Goal: Check status: Check status

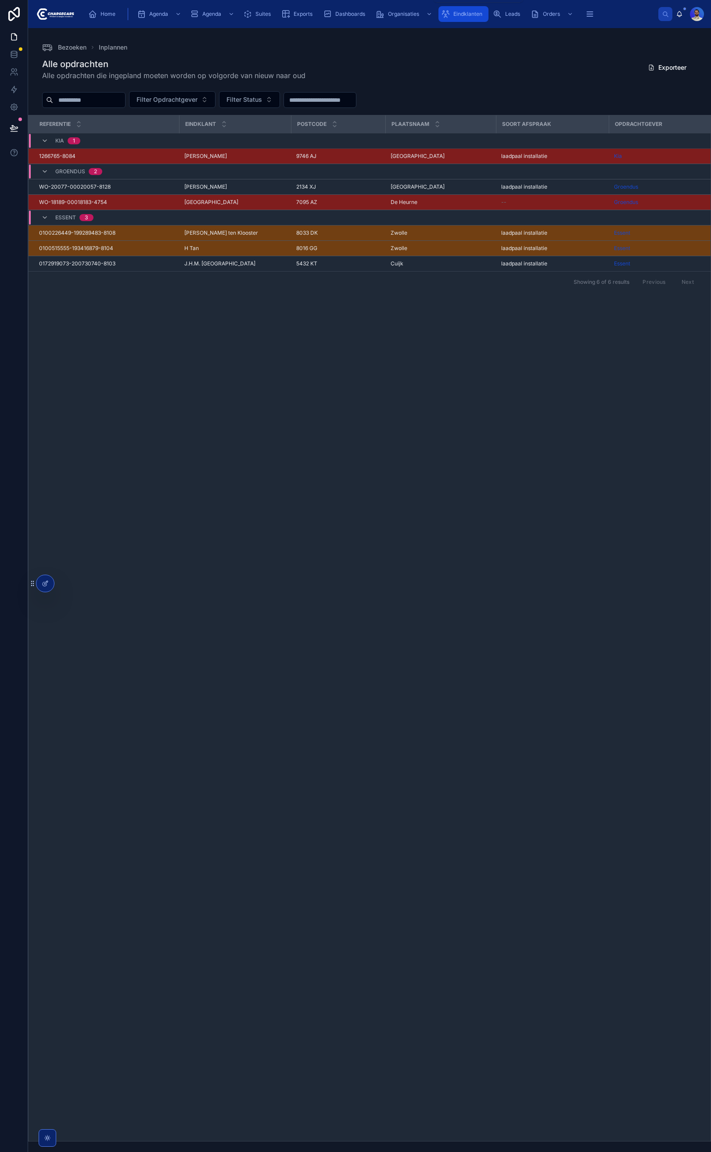
click at [470, 16] on span "Eindklanten" at bounding box center [467, 14] width 29 height 7
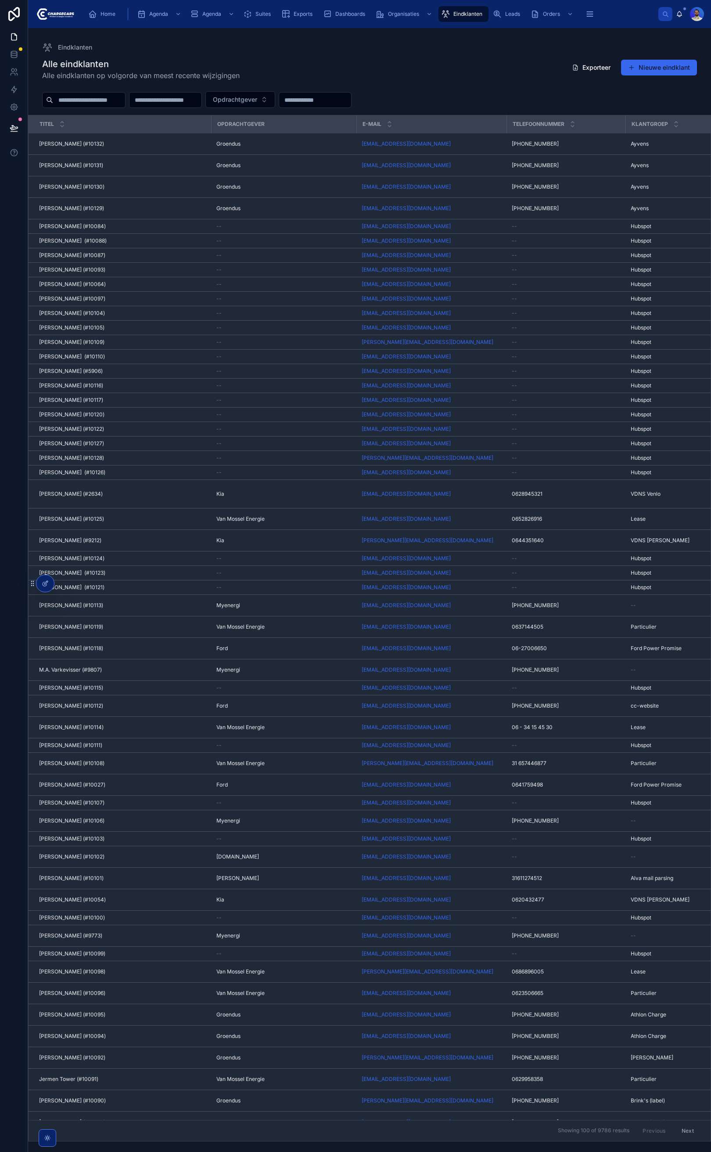
click at [125, 103] on input "text" at bounding box center [89, 100] width 72 height 12
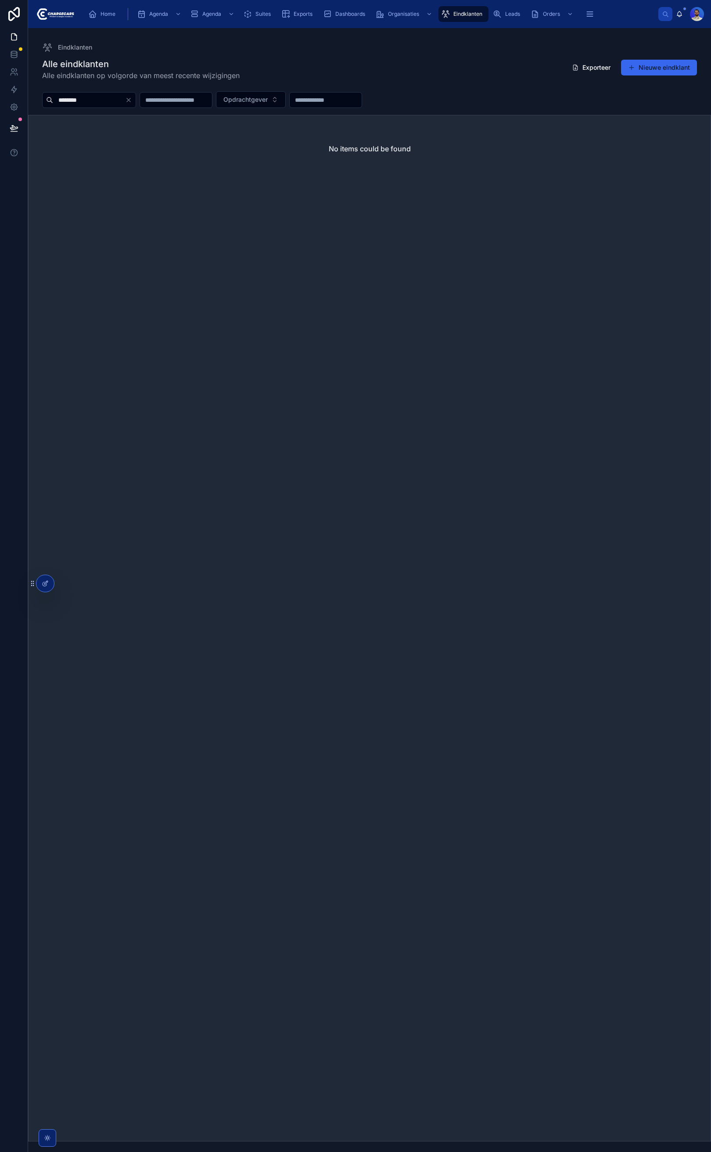
drag, startPoint x: 458, startPoint y: 14, endPoint x: 100, endPoint y: 103, distance: 369.2
click at [458, 14] on span "Eindklanten" at bounding box center [467, 14] width 29 height 7
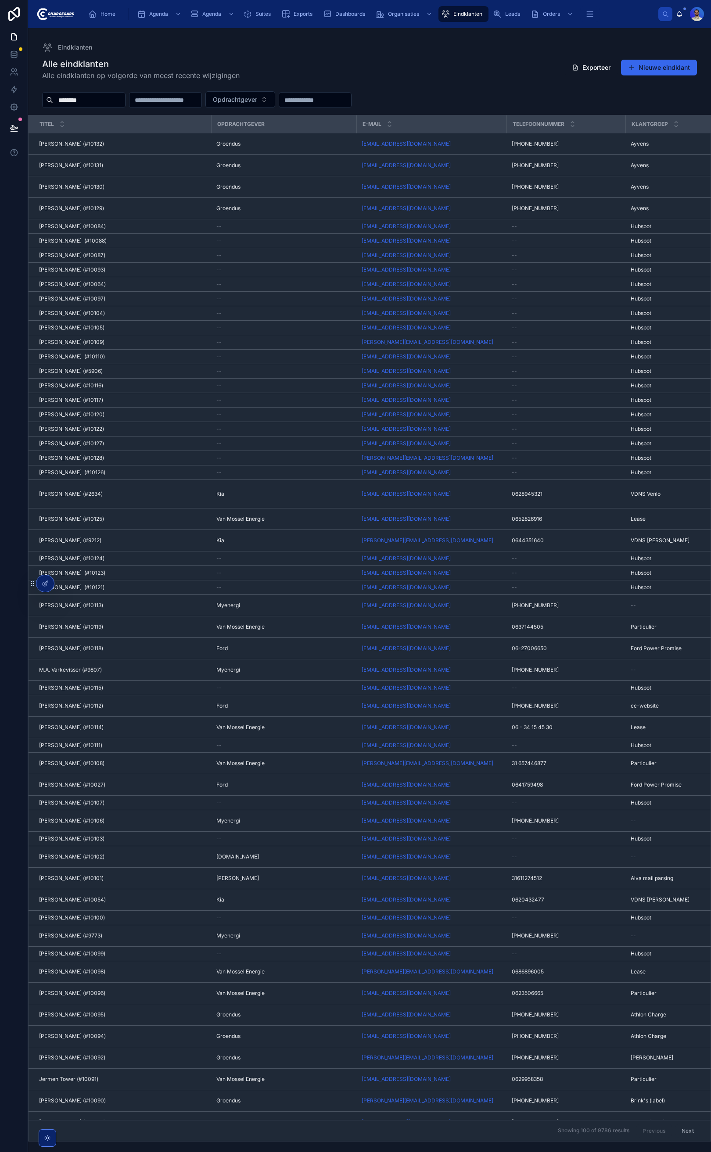
click at [100, 103] on input "********" at bounding box center [89, 100] width 72 height 12
type input "******"
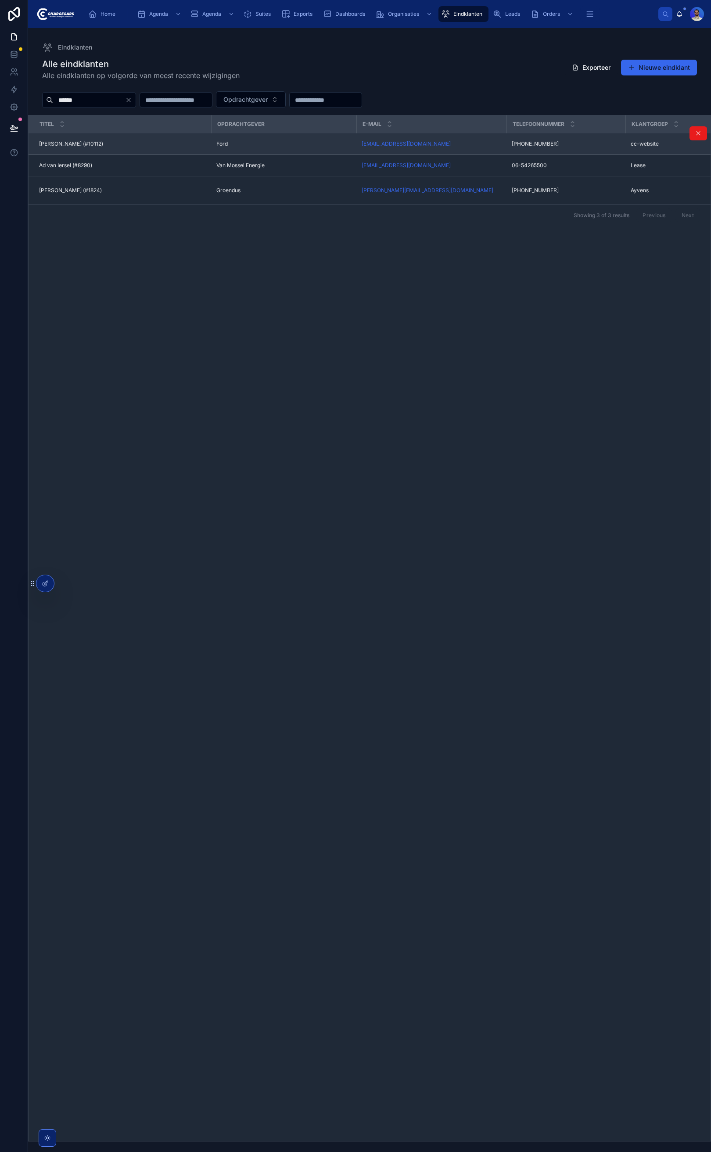
click at [139, 143] on div "Bernadette Van Iersel (#10112) Bernadette Van Iersel (#10112)" at bounding box center [122, 143] width 167 height 7
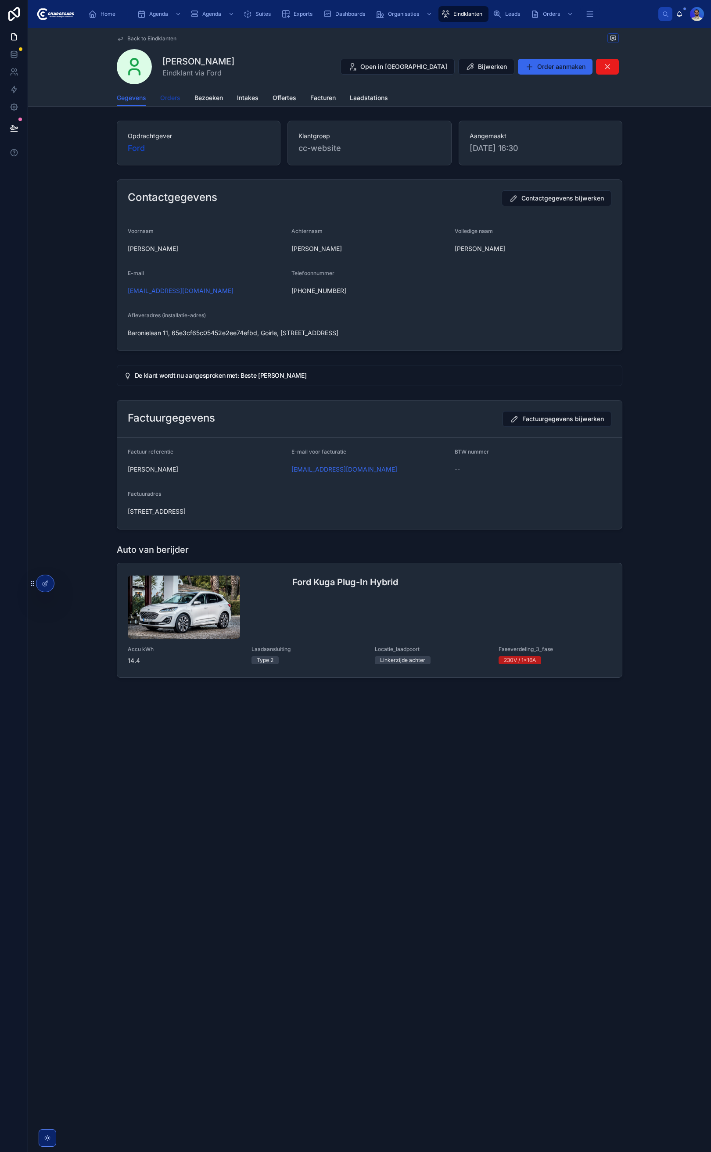
click at [171, 103] on link "Orders" at bounding box center [170, 99] width 20 height 18
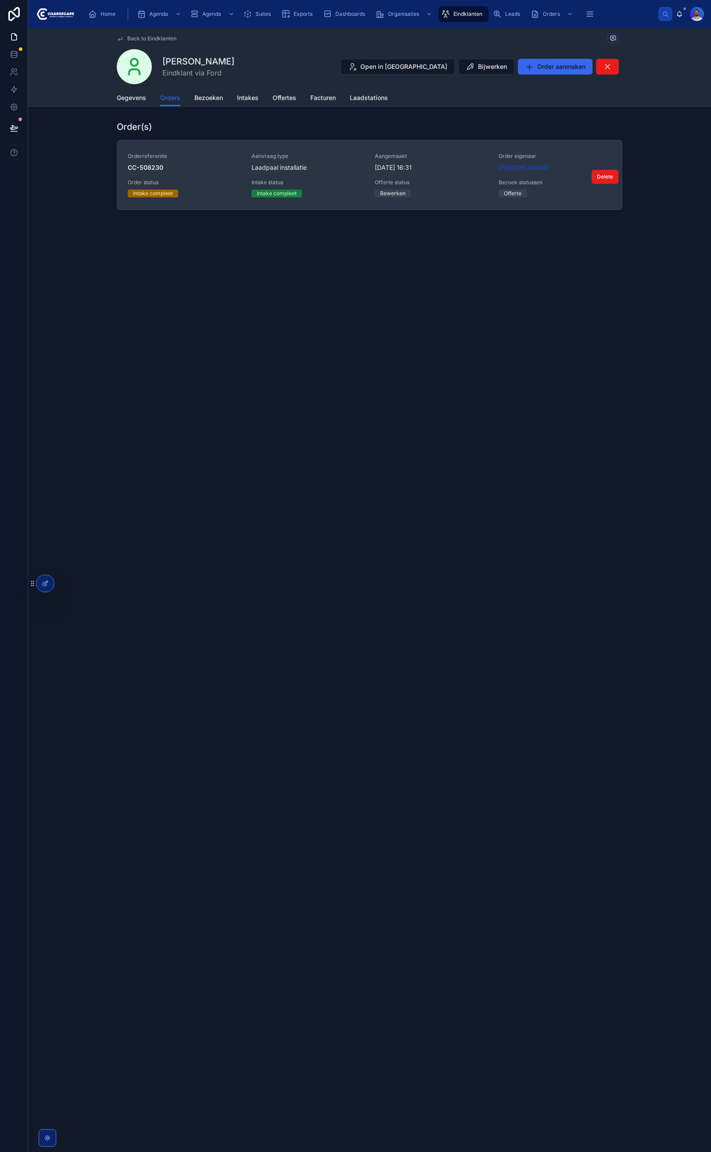
click at [218, 154] on span "Orderreferentie" at bounding box center [184, 156] width 113 height 7
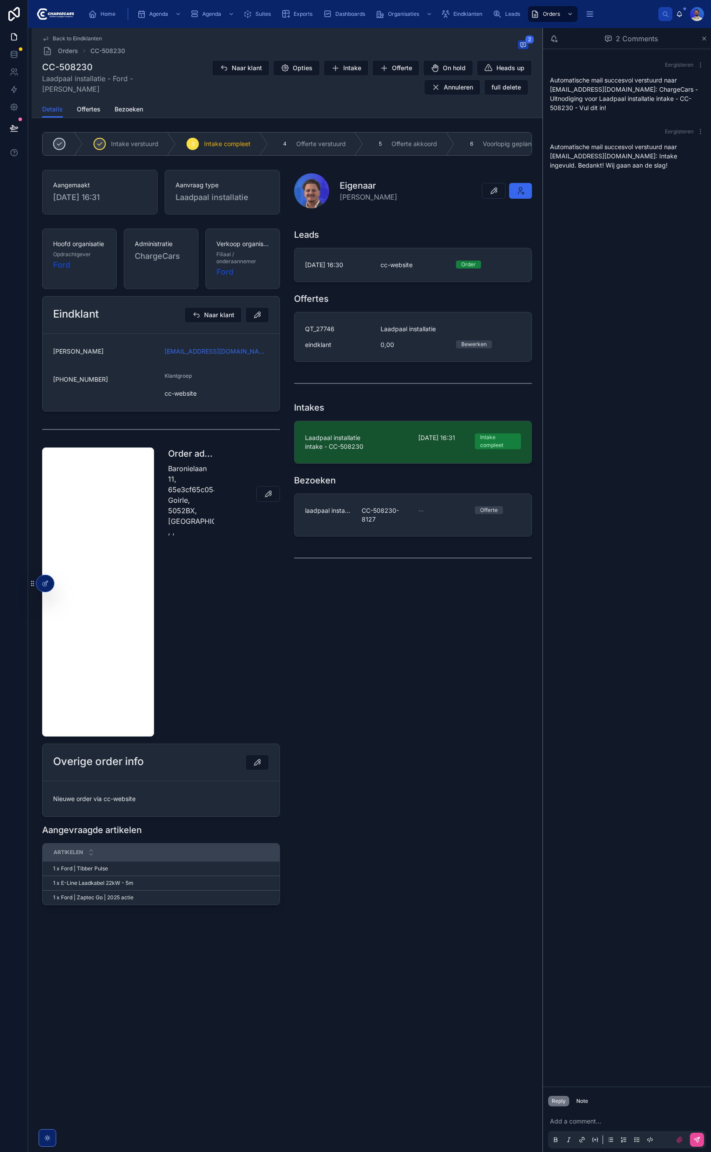
click at [672, 577] on div "Eergisteren Automatische mail succesvol verstuurd naar bernadette.van.iersel@gm…" at bounding box center [627, 567] width 168 height 1037
click at [586, 1127] on div "Add a comment..." at bounding box center [626, 1130] width 157 height 37
drag, startPoint x: 576, startPoint y: 1119, endPoint x: 579, endPoint y: 1115, distance: 5.0
click at [576, 1118] on p at bounding box center [628, 1121] width 157 height 9
click at [583, 1102] on div "Note" at bounding box center [582, 1101] width 12 height 7
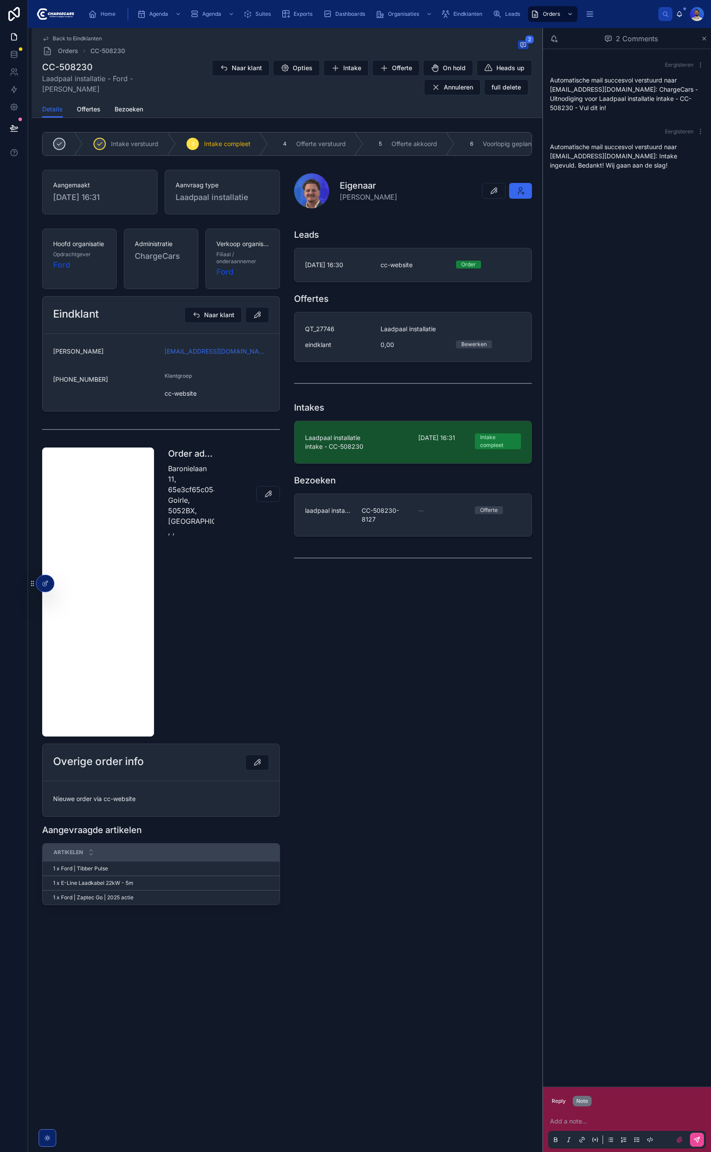
click at [573, 1128] on div "Add a note..." at bounding box center [626, 1130] width 157 height 37
click at [573, 1120] on p at bounding box center [628, 1121] width 157 height 9
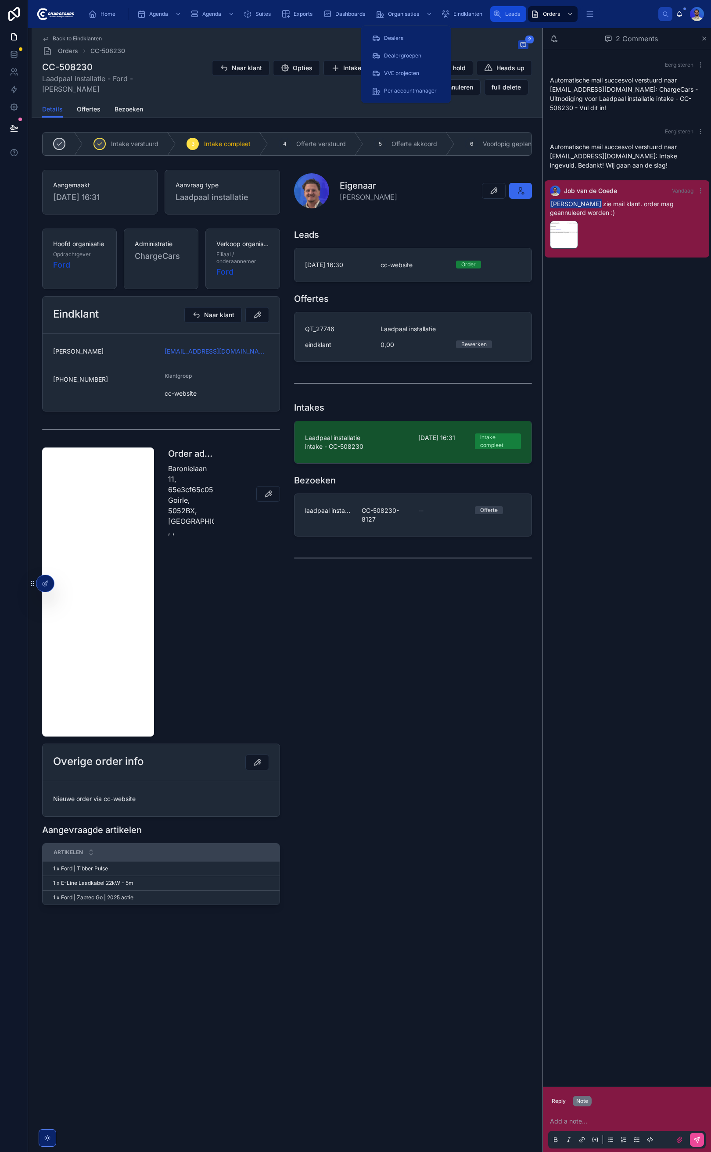
click at [491, 14] on link "Leads" at bounding box center [508, 14] width 36 height 16
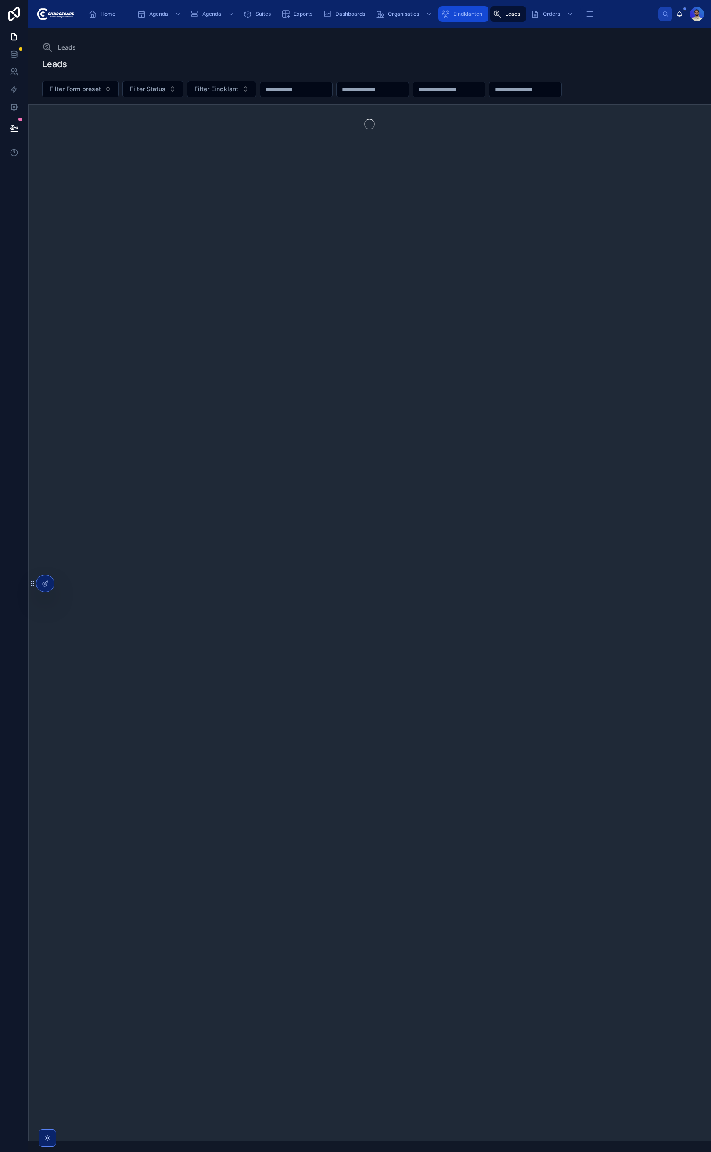
click at [482, 12] on span "Eindklanten" at bounding box center [467, 14] width 29 height 7
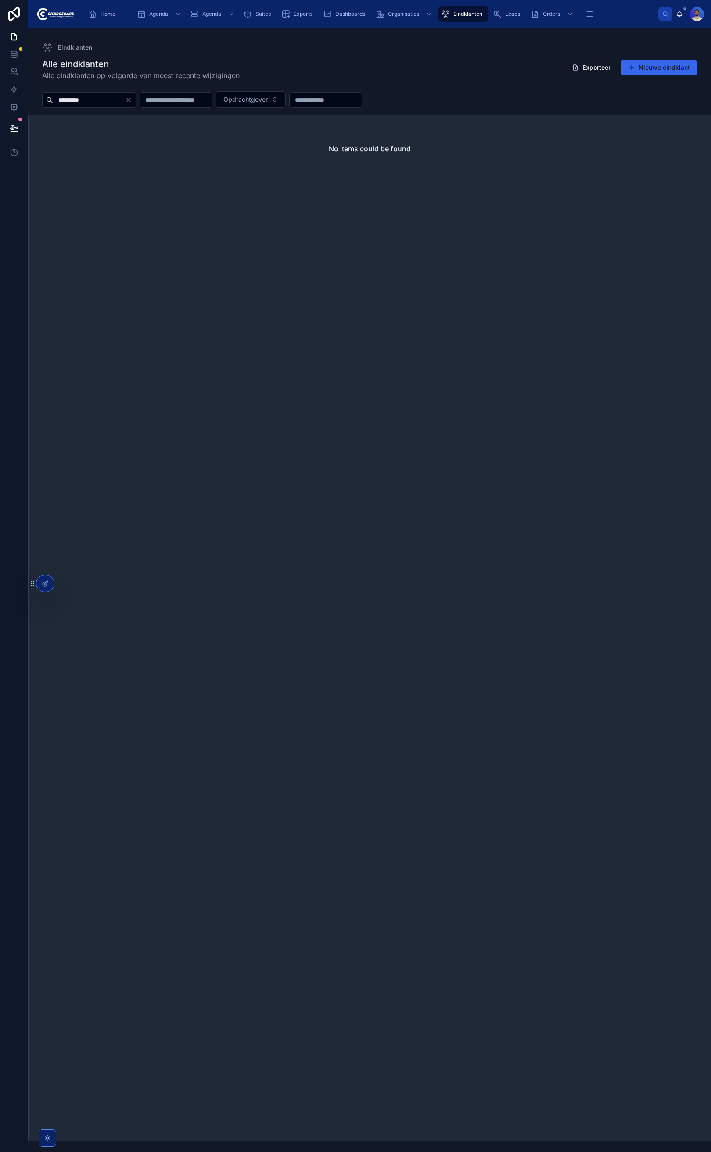
type input "*********"
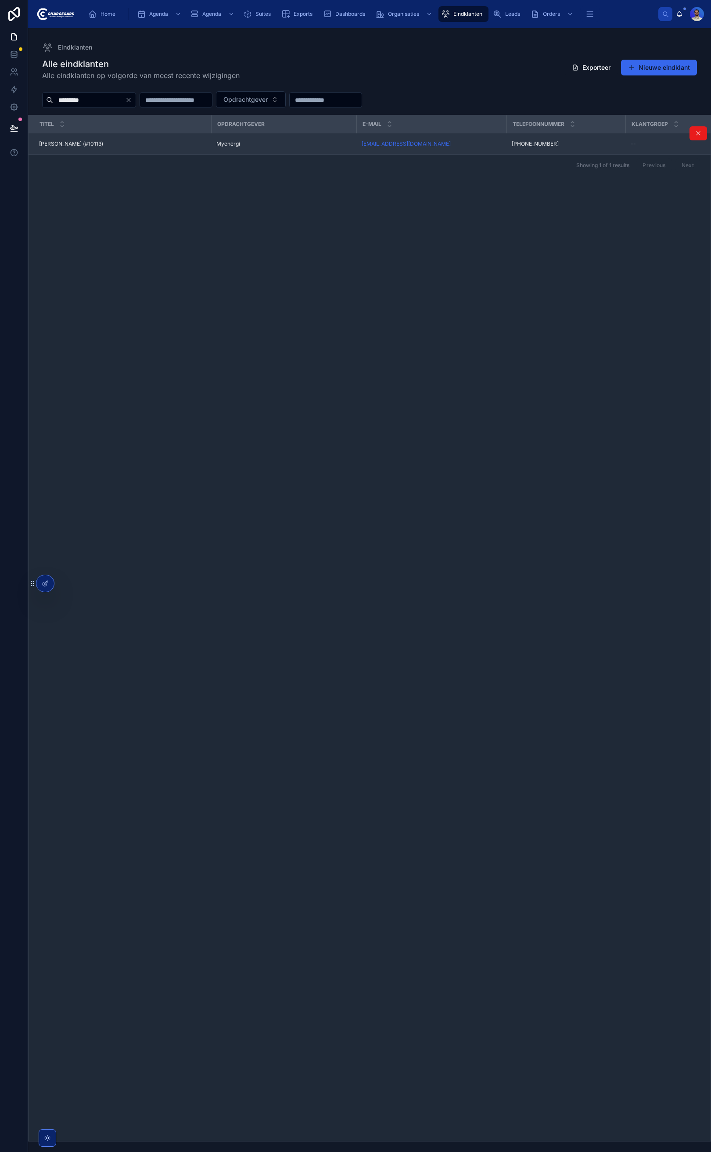
click at [240, 144] on span "Myenergi" at bounding box center [228, 143] width 24 height 7
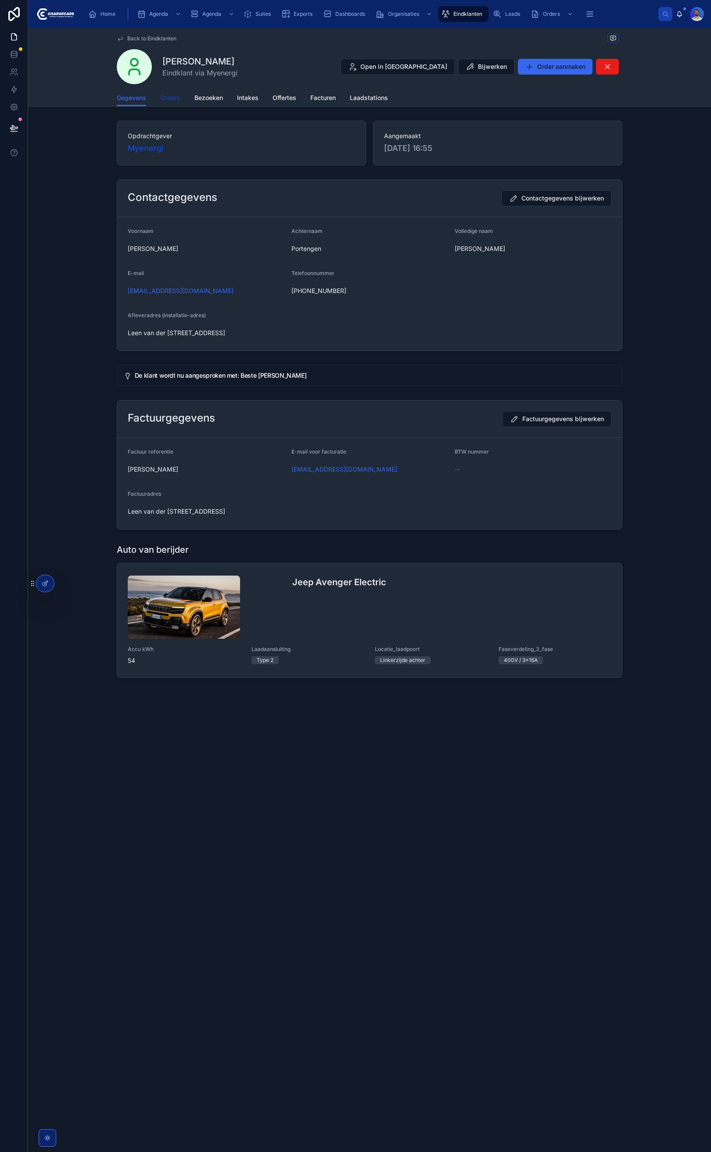
click at [170, 93] on span "Orders" at bounding box center [170, 97] width 20 height 9
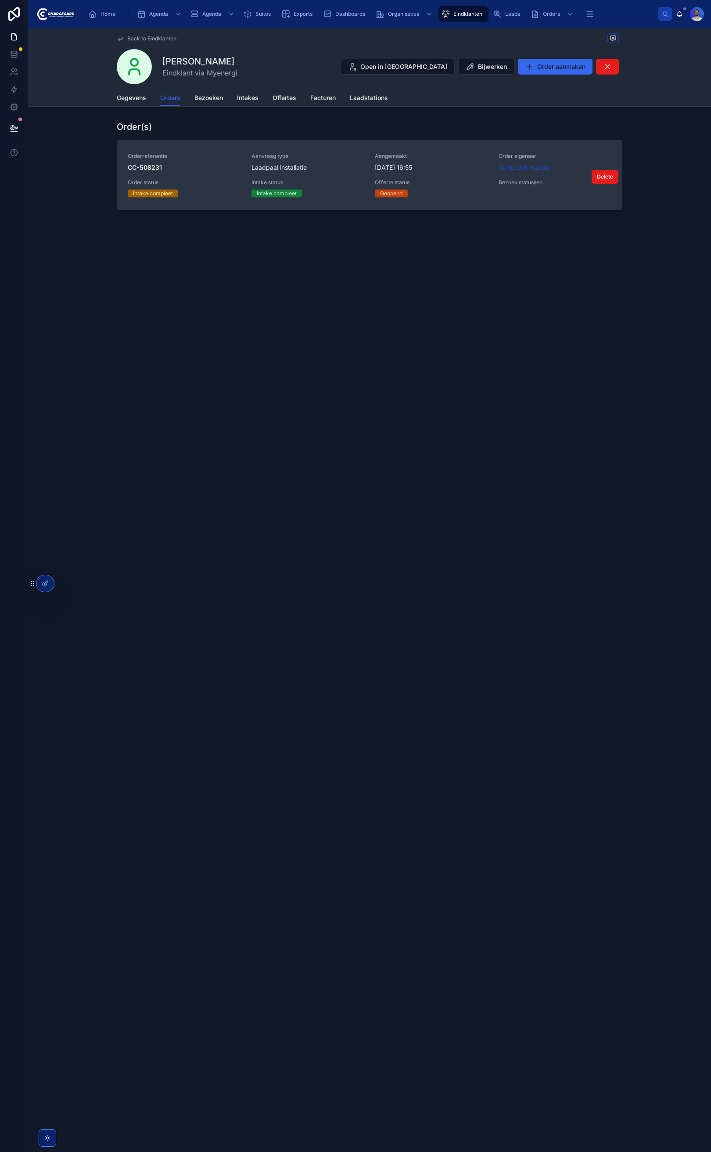
click at [320, 166] on div "Laadpaal installatie" at bounding box center [307, 167] width 113 height 9
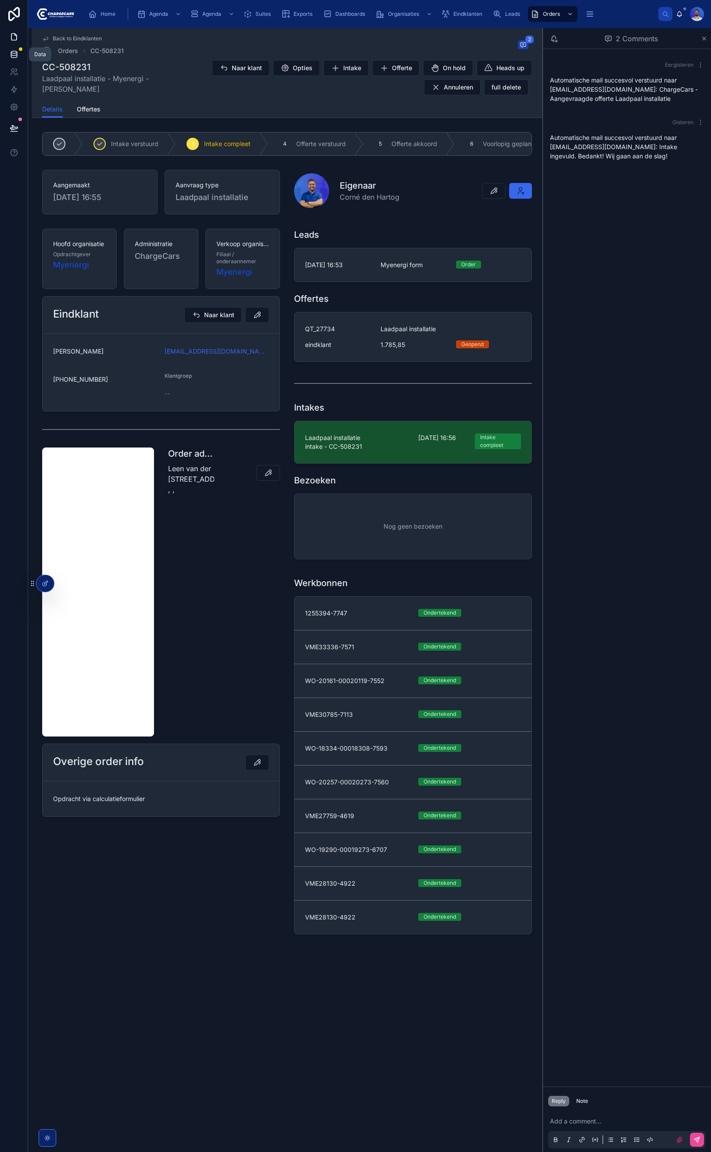
click at [2, 55] on link at bounding box center [14, 55] width 28 height 18
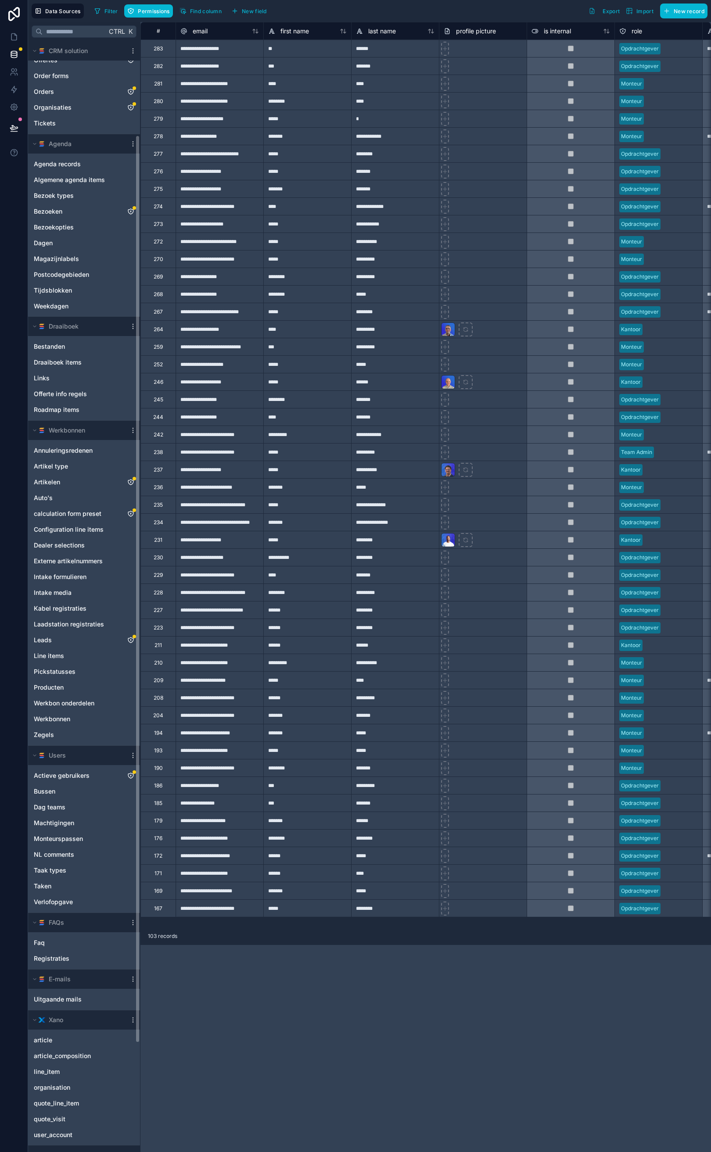
scroll to position [115, 0]
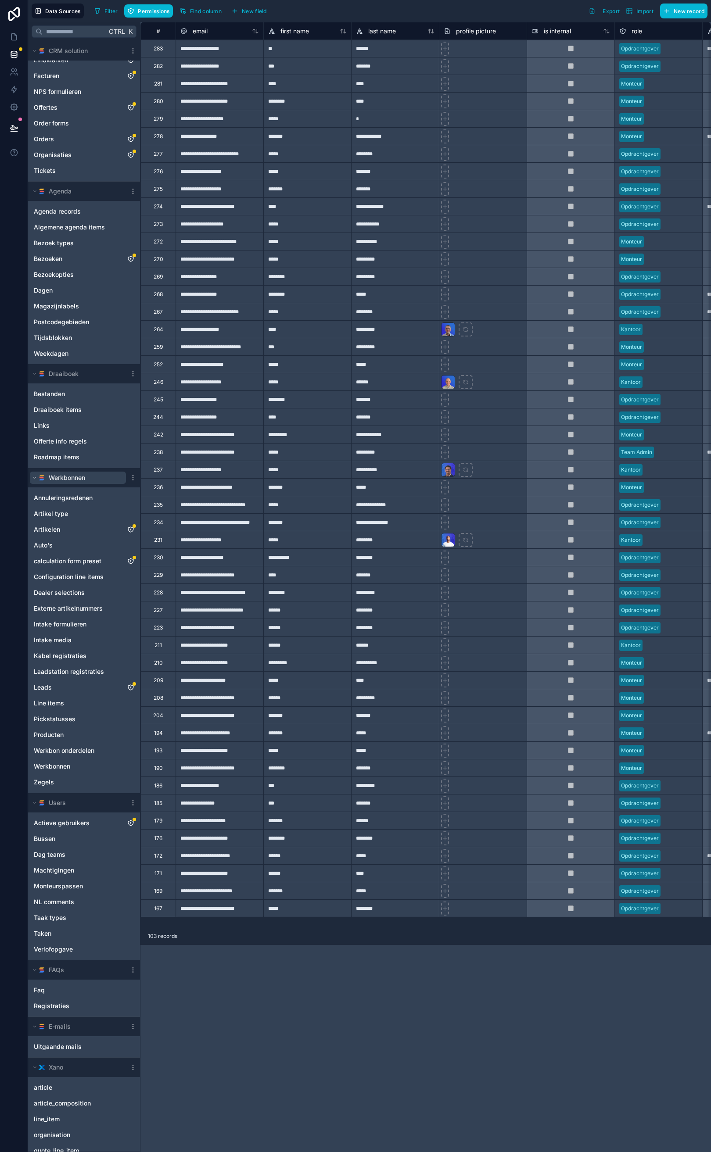
click at [63, 476] on span "Werkbonnen" at bounding box center [67, 477] width 36 height 9
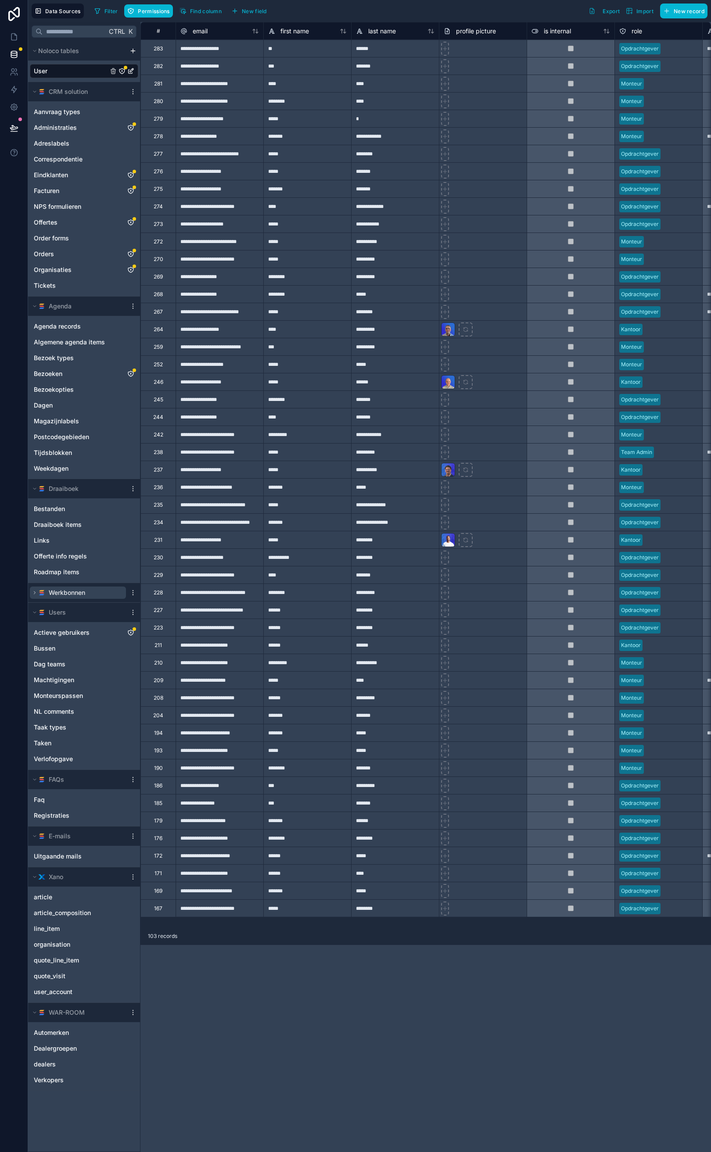
scroll to position [0, 0]
click at [56, 587] on div "Werkbonnen" at bounding box center [84, 592] width 112 height 19
click at [56, 591] on span "Werkbonnen" at bounding box center [67, 592] width 36 height 9
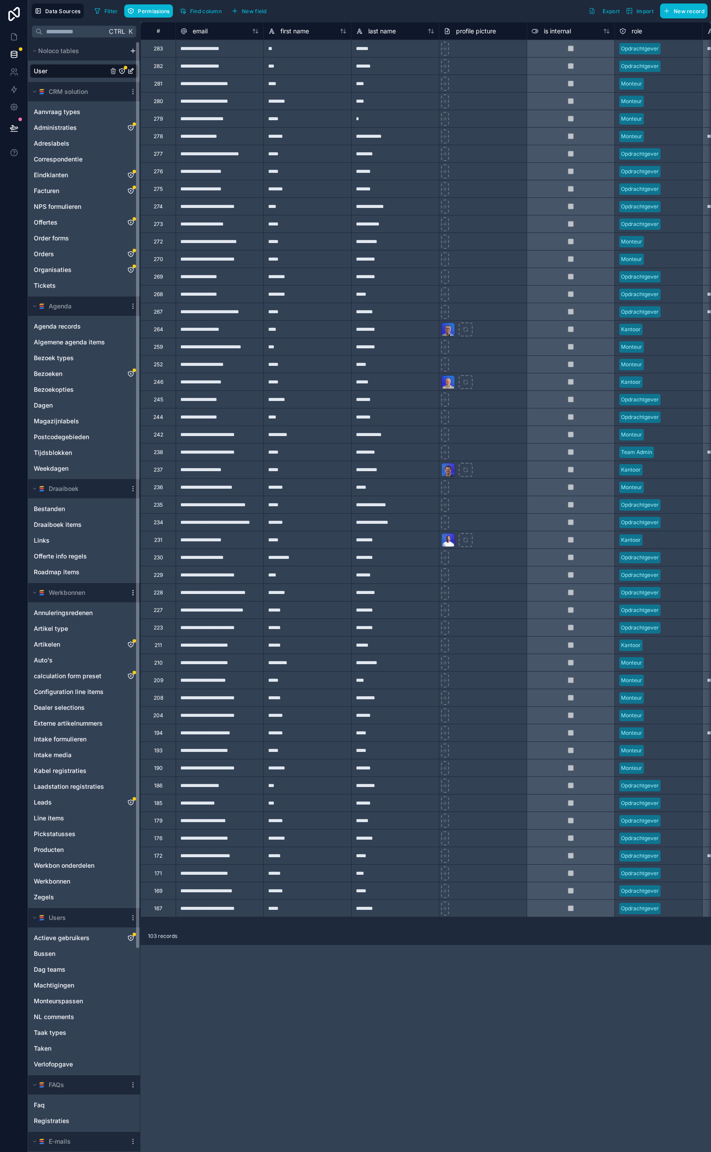
click at [134, 595] on icon "scrollable content" at bounding box center [132, 592] width 7 height 7
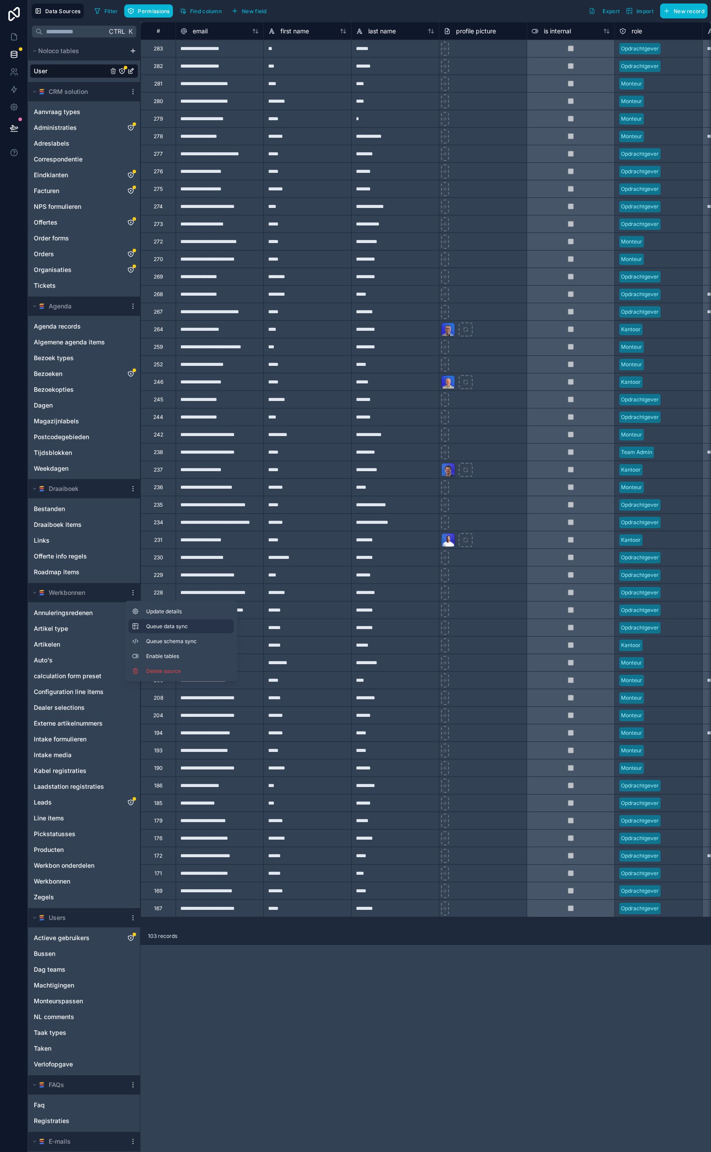
click at [178, 623] on span "Queue data sync" at bounding box center [177, 626] width 63 height 7
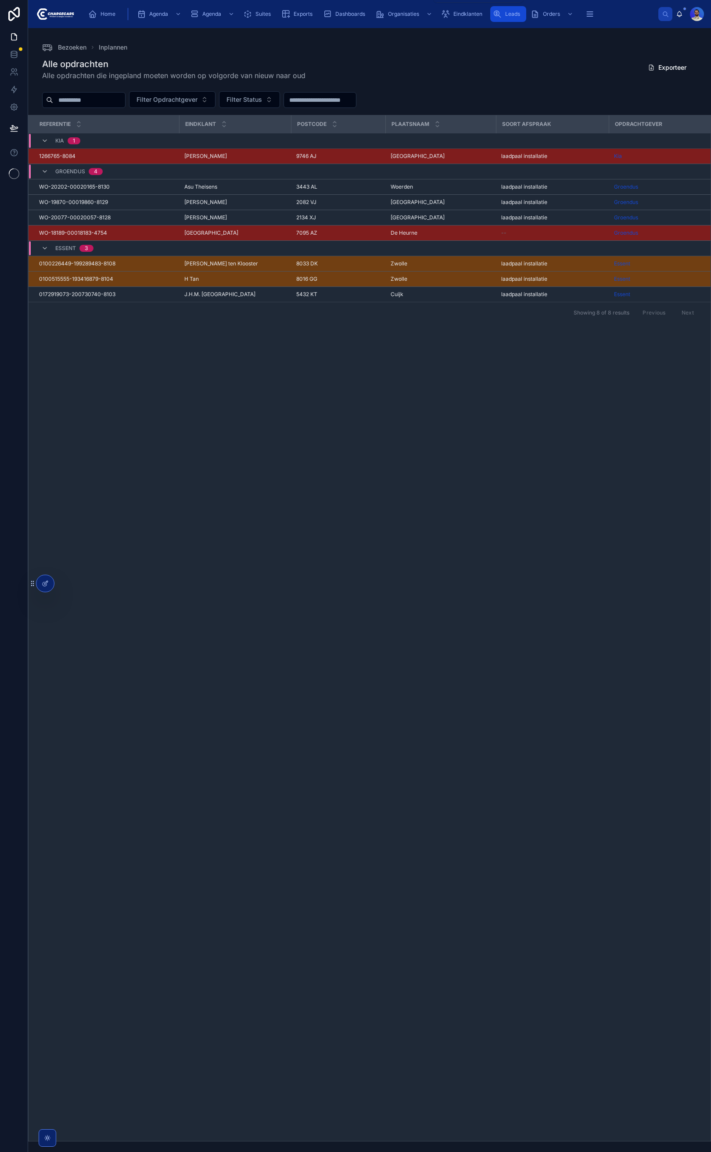
click at [495, 12] on icon "scrollable content" at bounding box center [497, 14] width 9 height 9
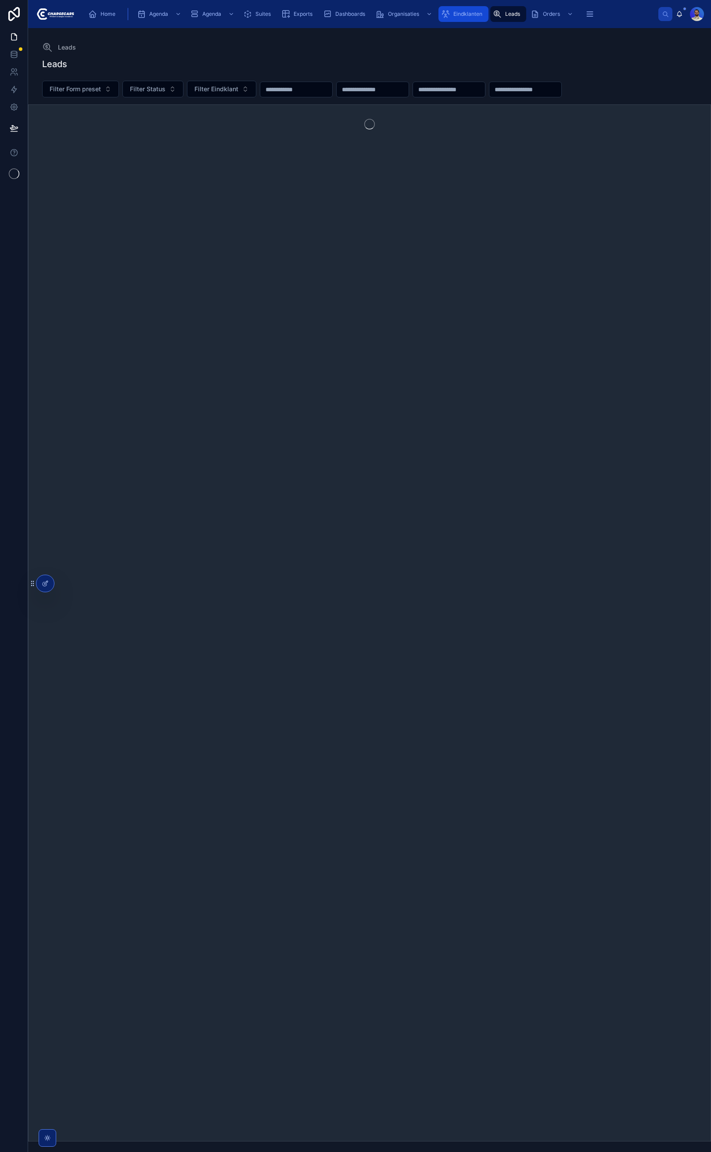
click at [470, 8] on div "Eindklanten" at bounding box center [463, 14] width 45 height 14
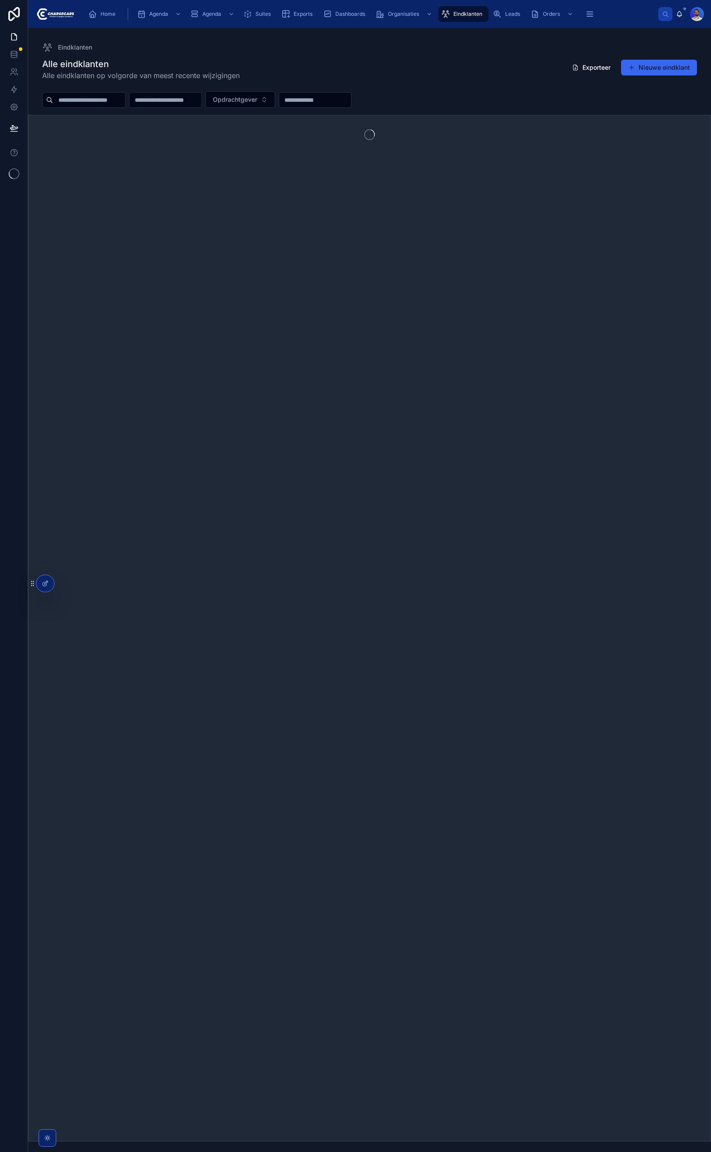
click at [113, 104] on input "text" at bounding box center [89, 100] width 72 height 12
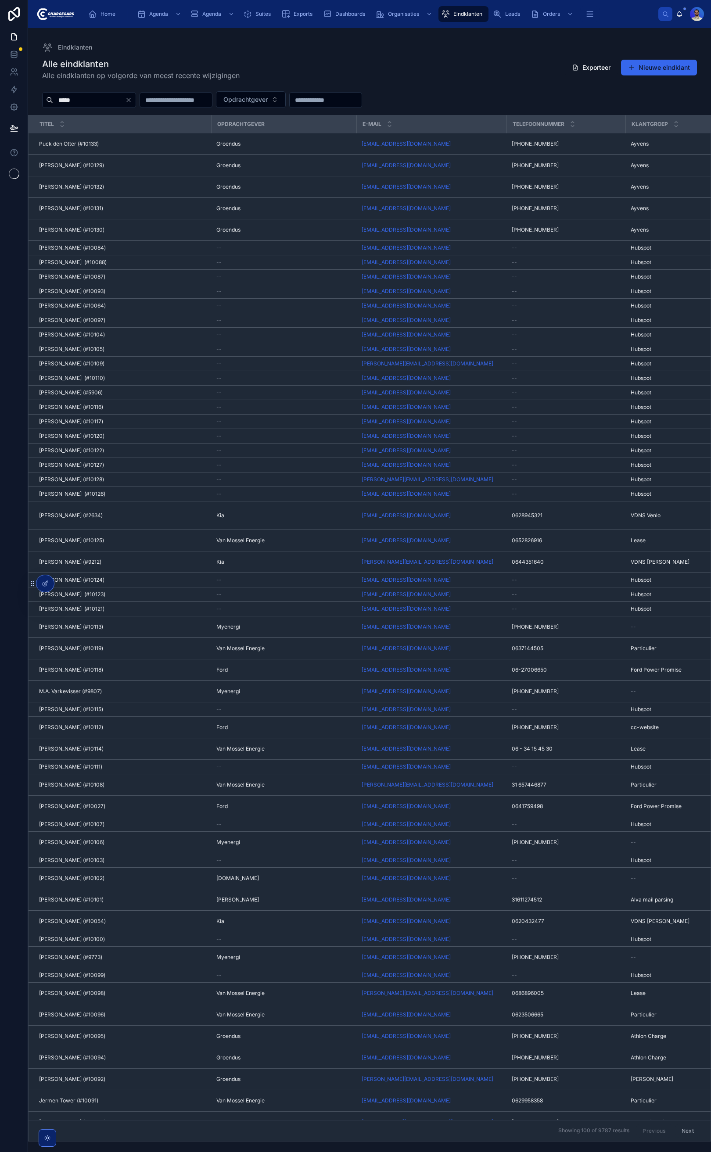
type input "******"
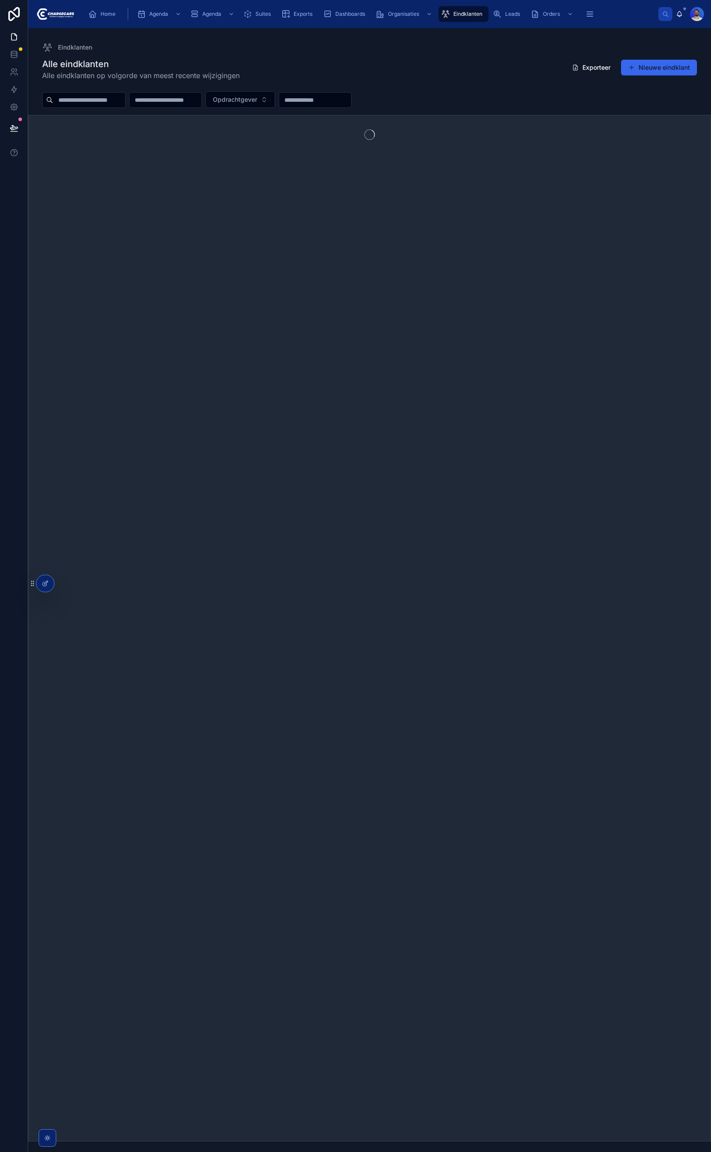
type input "*******"
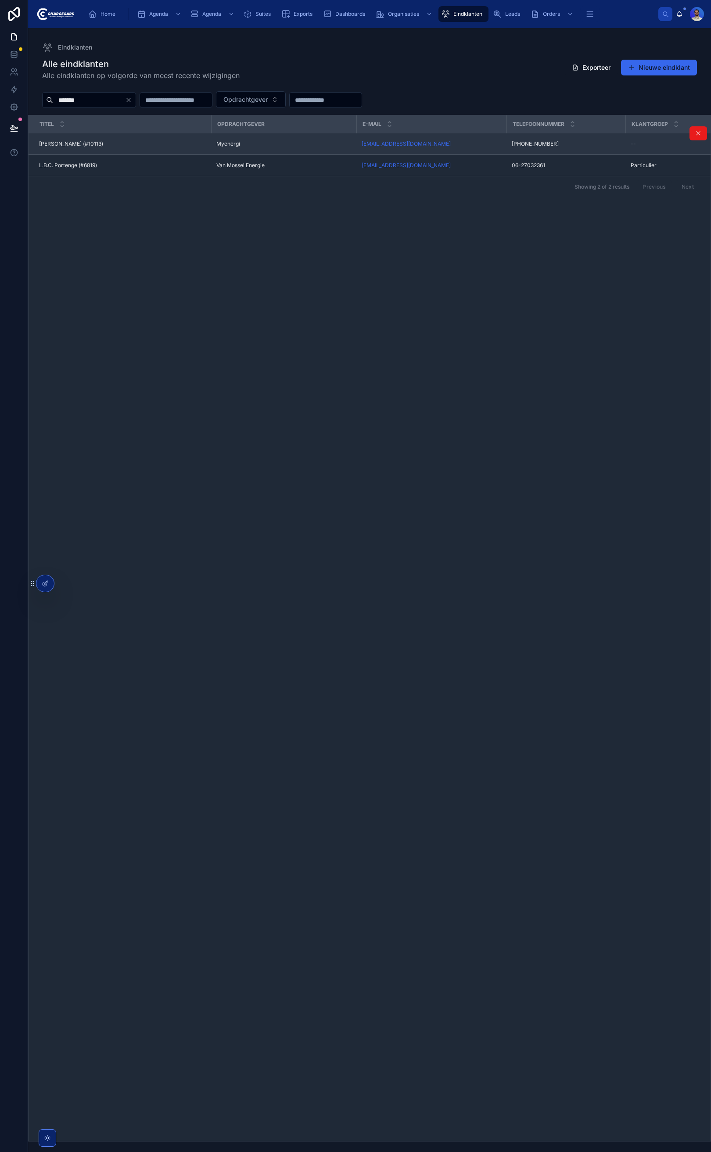
click at [171, 147] on div "[PERSON_NAME] (#10113) [PERSON_NAME] (#10113)" at bounding box center [122, 143] width 167 height 7
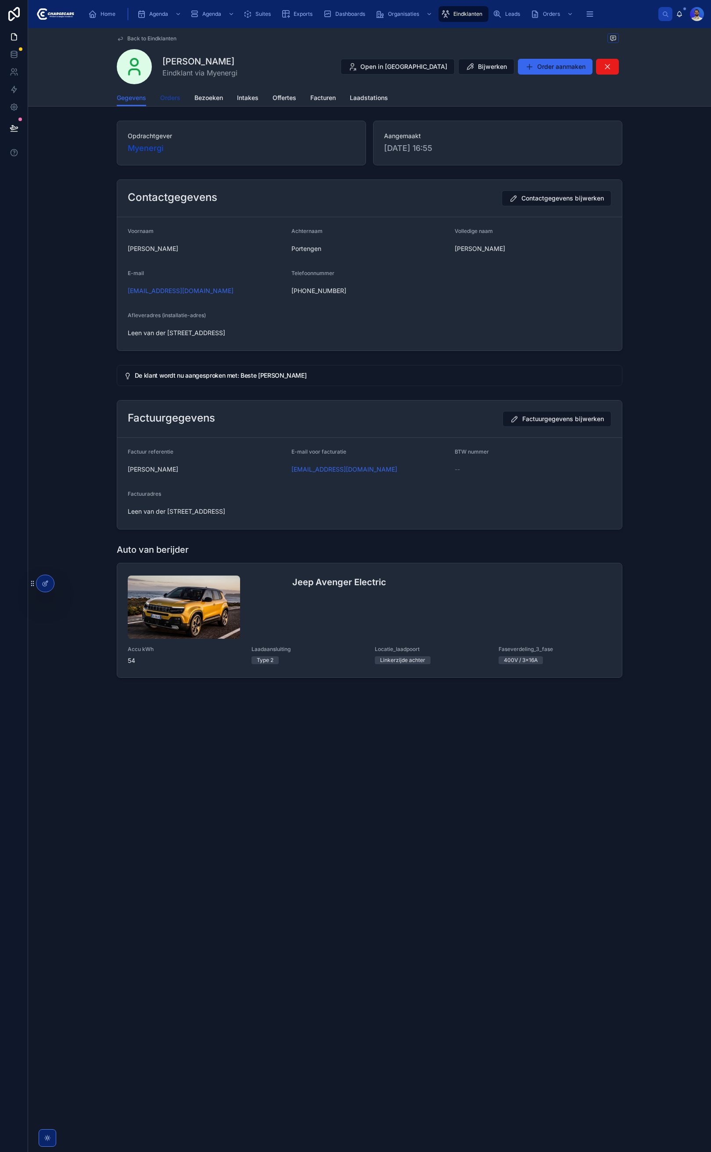
drag, startPoint x: 157, startPoint y: 87, endPoint x: 164, endPoint y: 95, distance: 10.6
click at [157, 86] on div "Back to Eindklanten [PERSON_NAME] Eindklant via Myenergi Open in Hubspot Bijwer…" at bounding box center [369, 58] width 505 height 61
click at [165, 95] on span "Orders" at bounding box center [170, 97] width 20 height 9
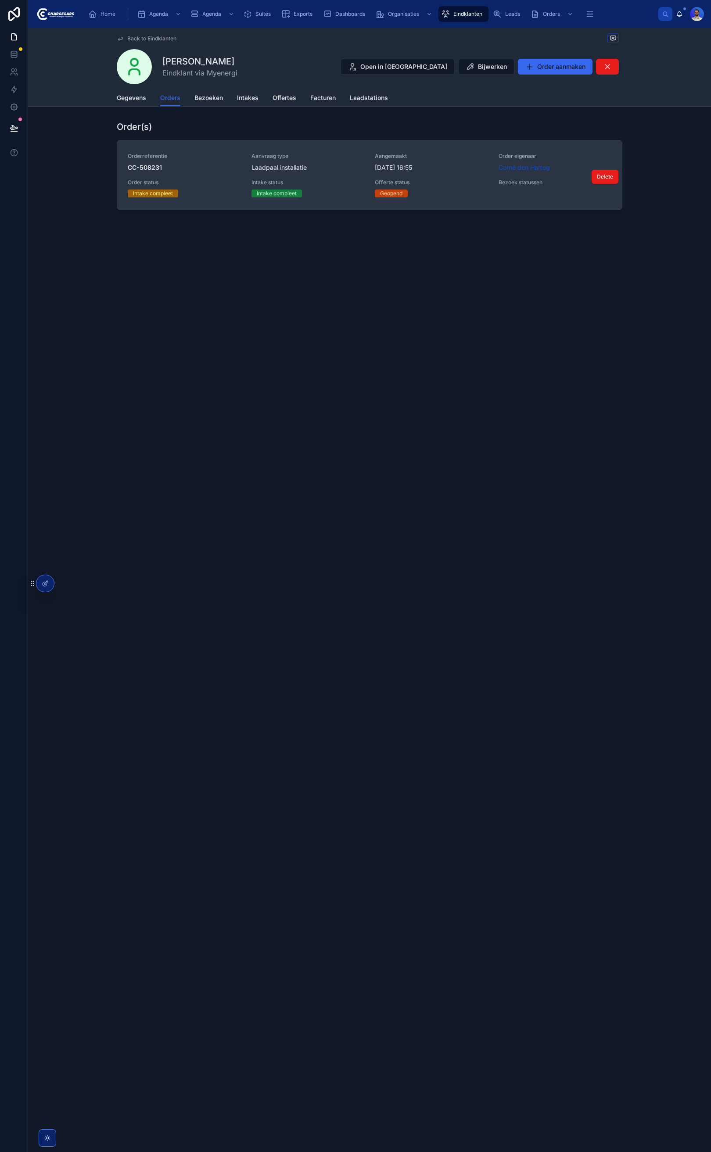
click at [476, 182] on span "Offerte status" at bounding box center [431, 182] width 113 height 7
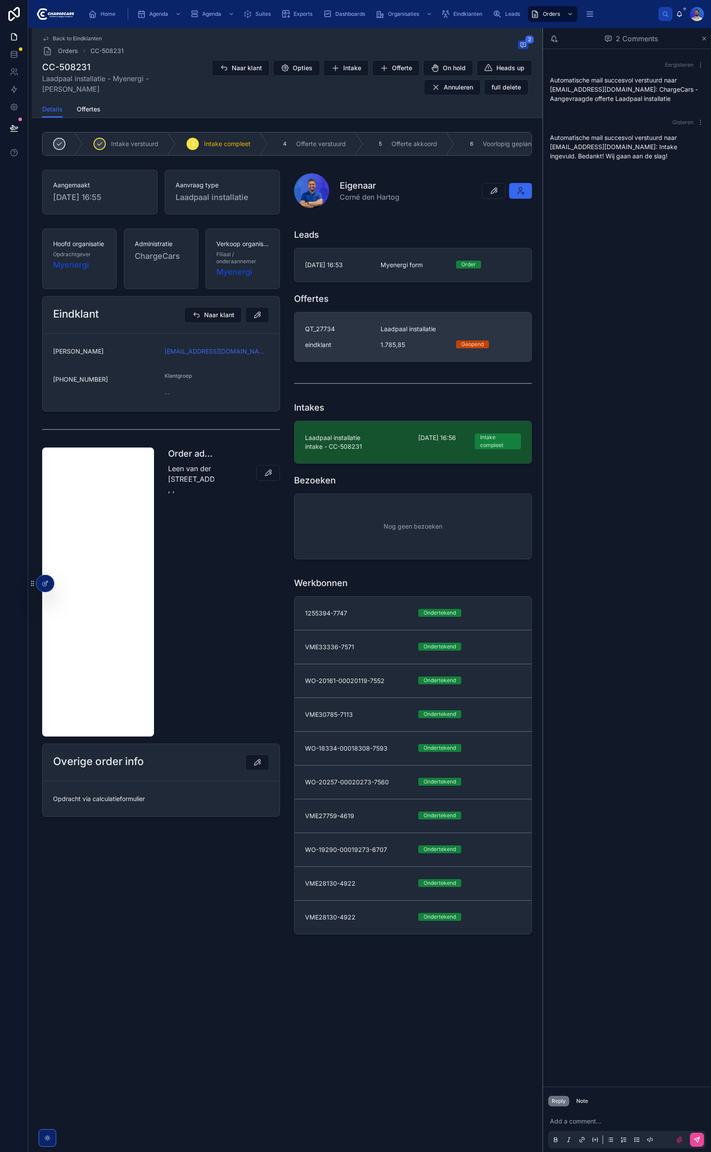
click at [403, 333] on span "Laadpaal installatie" at bounding box center [407, 329] width 55 height 9
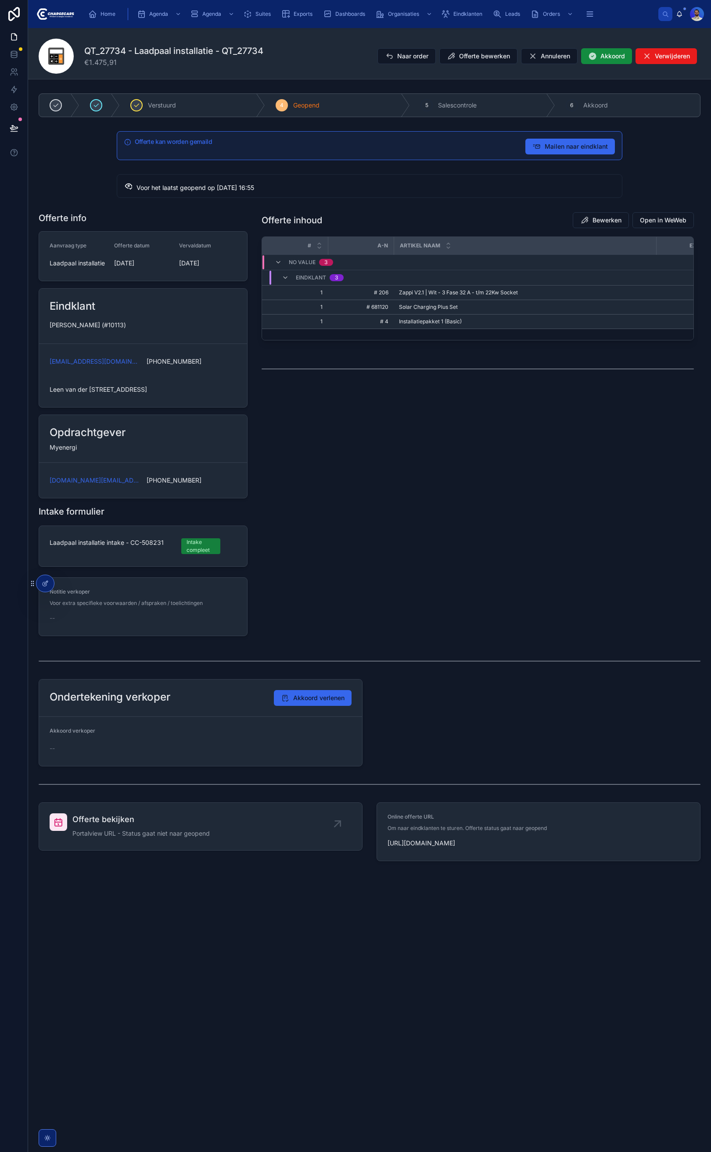
drag, startPoint x: 471, startPoint y: 526, endPoint x: 478, endPoint y: 524, distance: 7.1
